Goal: Transaction & Acquisition: Purchase product/service

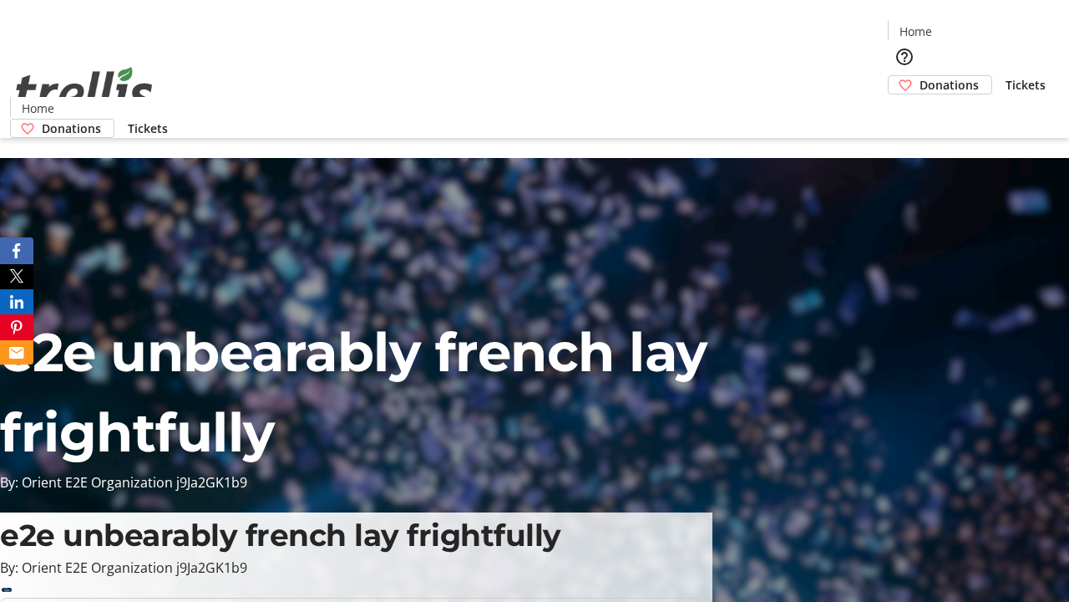
click at [920, 76] on span "Donations" at bounding box center [949, 85] width 59 height 18
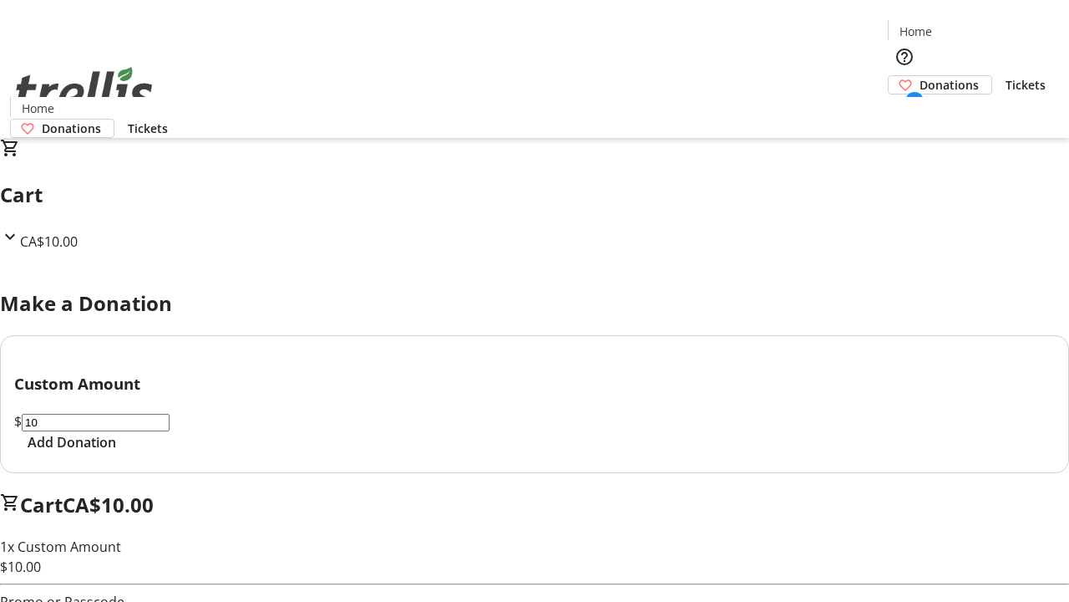
select select "CA"
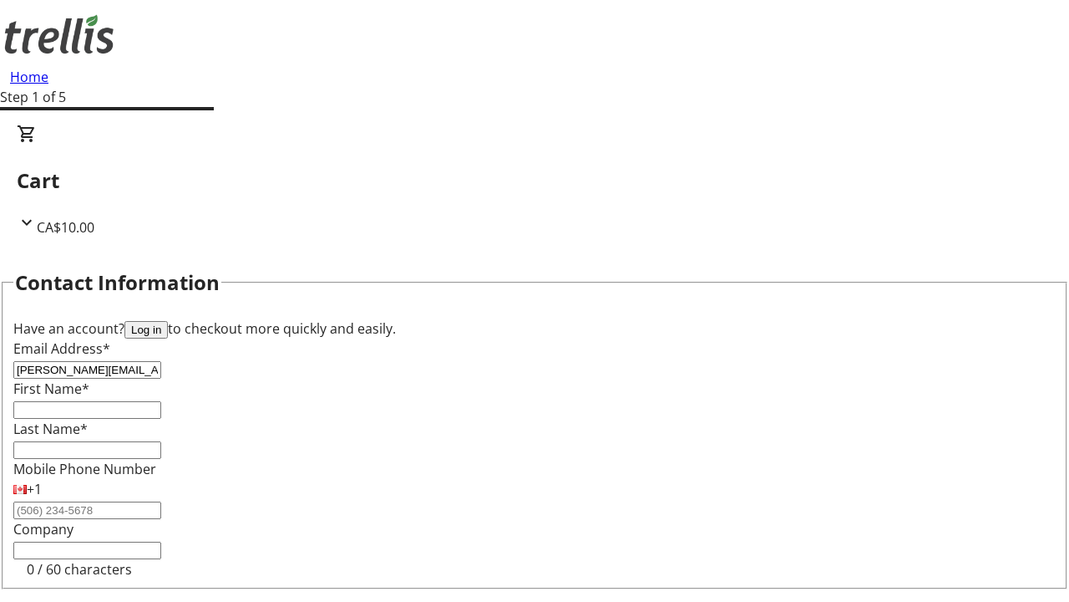
type input "[PERSON_NAME][EMAIL_ADDRESS][DOMAIN_NAME]"
type input "[PERSON_NAME]"
type input "[STREET_ADDRESS][PERSON_NAME]"
type input "Kelowna"
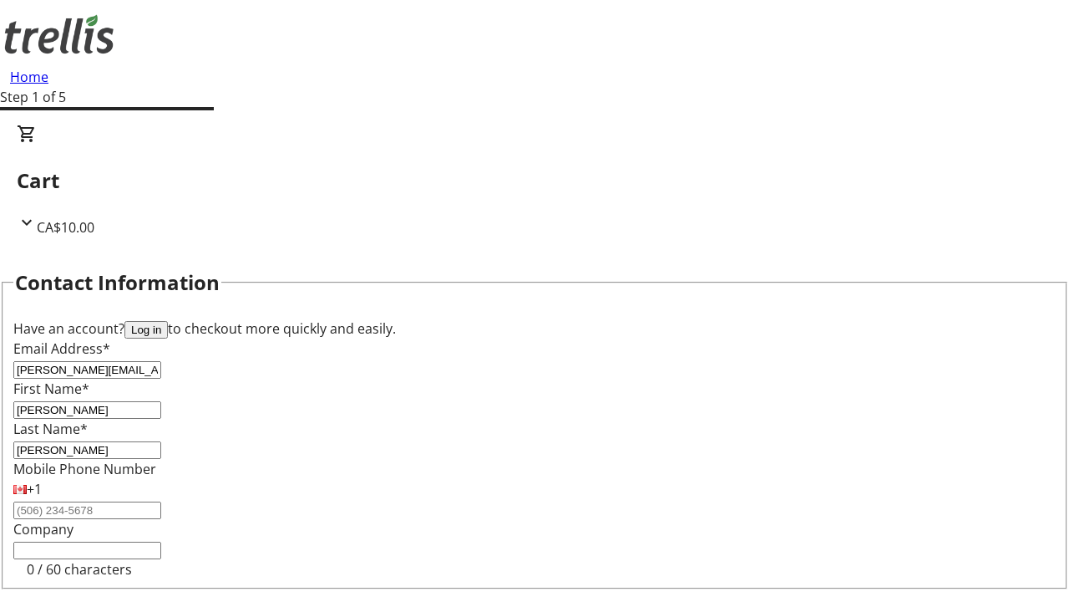
select select "BC"
type input "Kelowna"
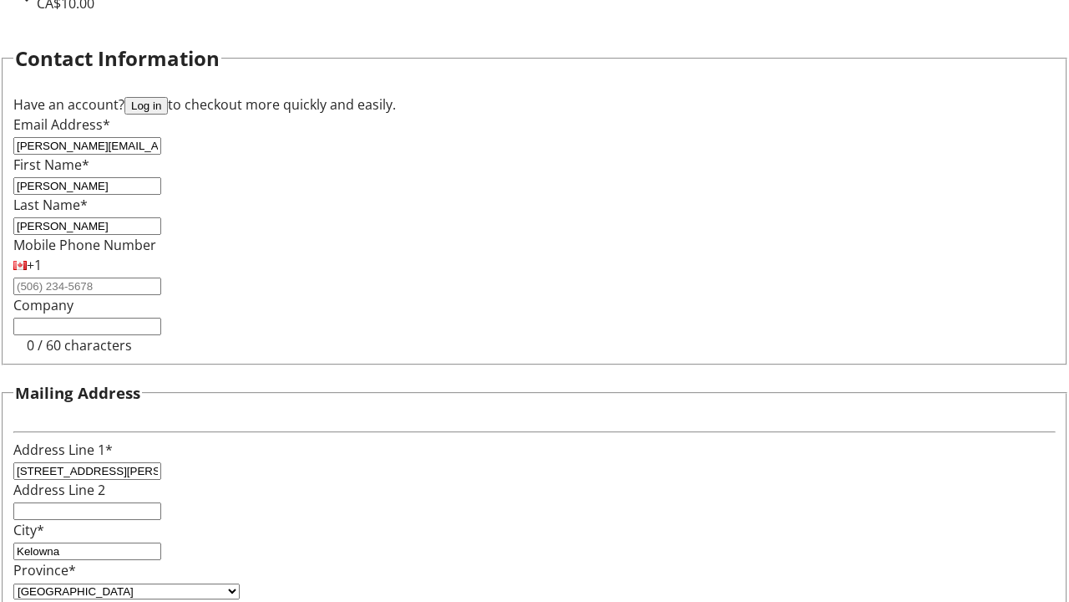
type input "V1Y 0C2"
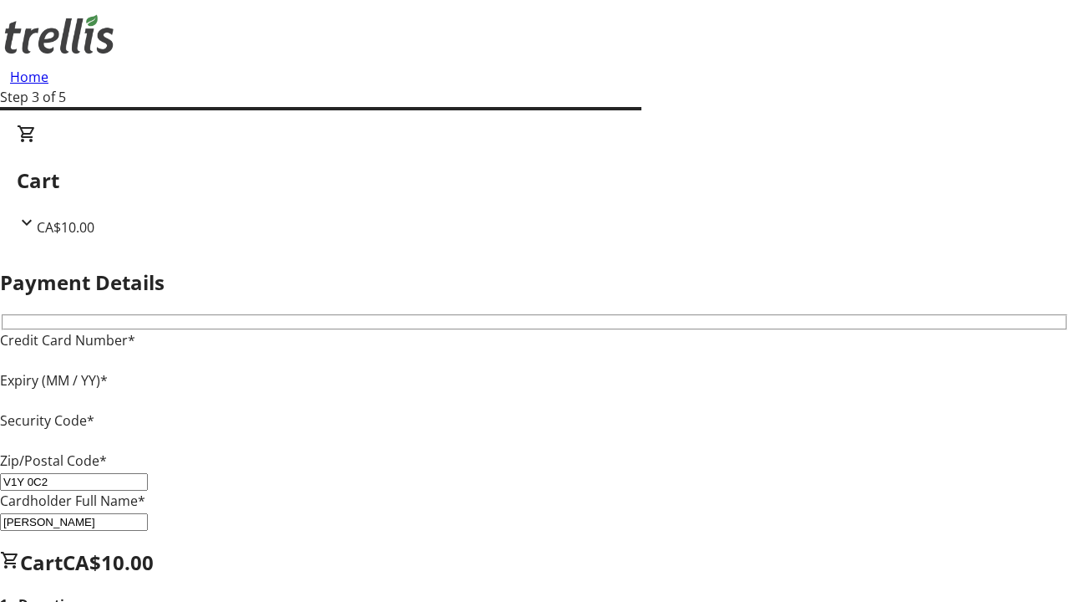
type input "V1Y 0C2"
